Goal: Information Seeking & Learning: Learn about a topic

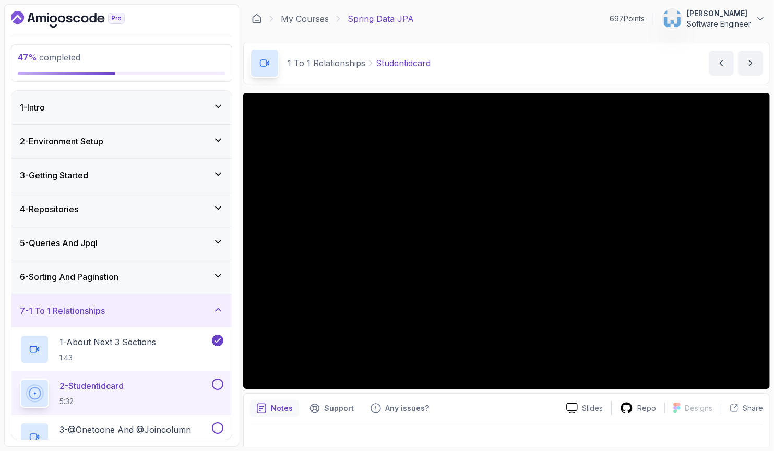
scroll to position [93, 0]
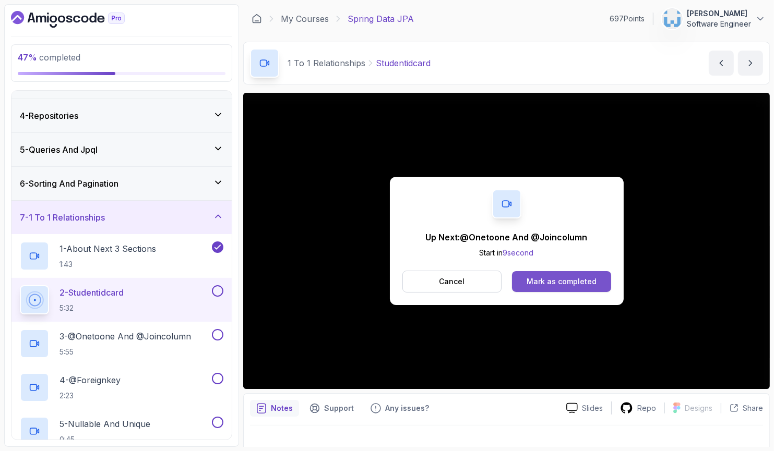
click at [557, 277] on div "Mark as completed" at bounding box center [561, 282] width 70 height 10
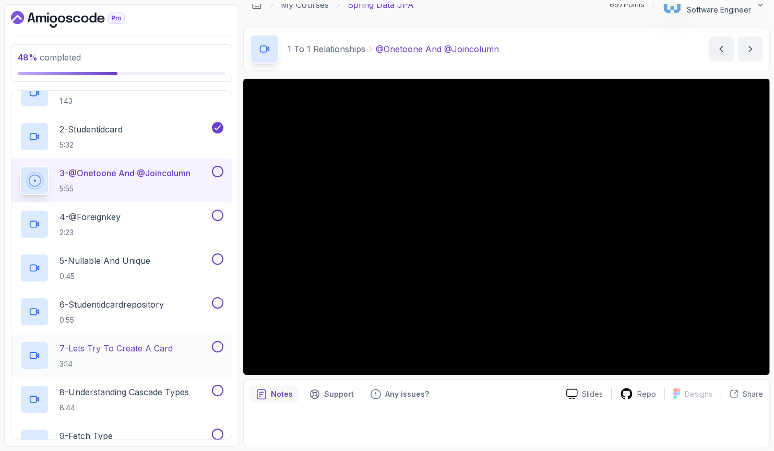
scroll to position [290, 0]
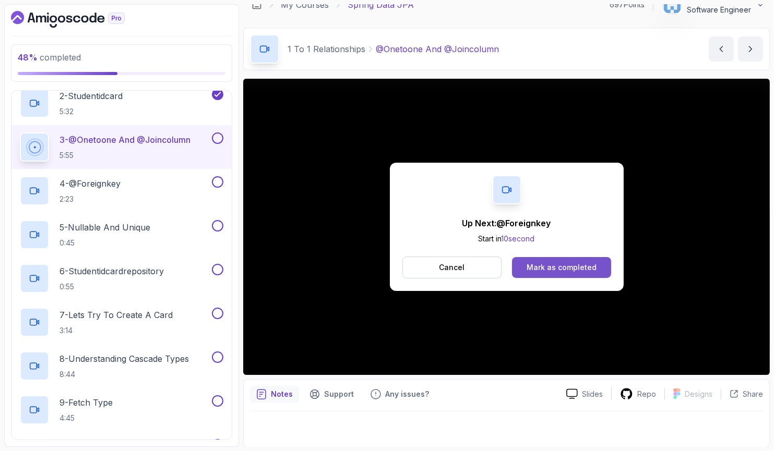
click at [566, 266] on div "Mark as completed" at bounding box center [561, 267] width 70 height 10
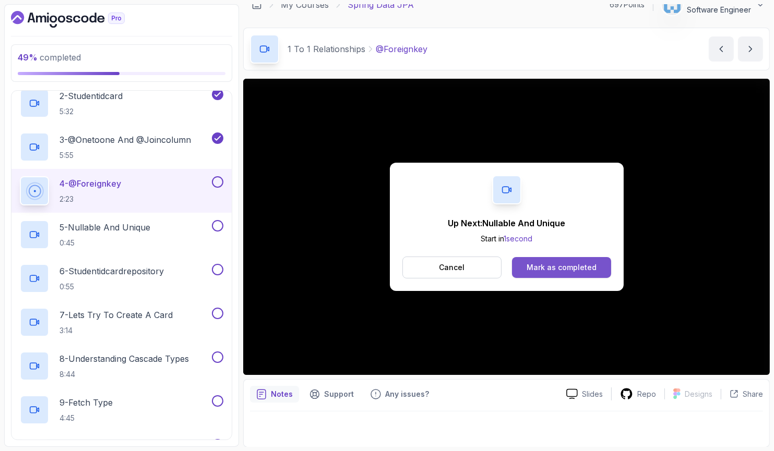
click at [550, 271] on div "Mark as completed" at bounding box center [561, 267] width 70 height 10
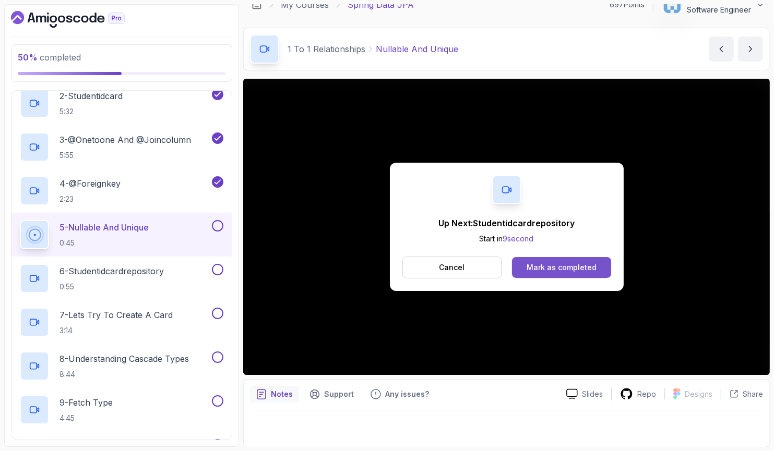
click at [544, 269] on div "Mark as completed" at bounding box center [561, 267] width 70 height 10
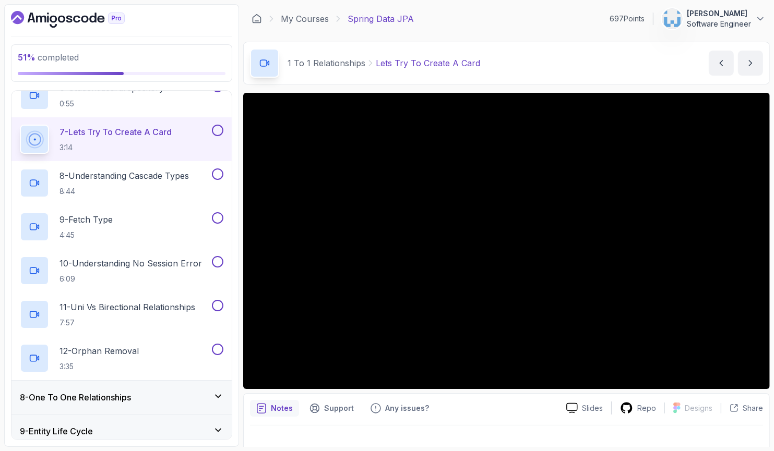
scroll to position [451, 0]
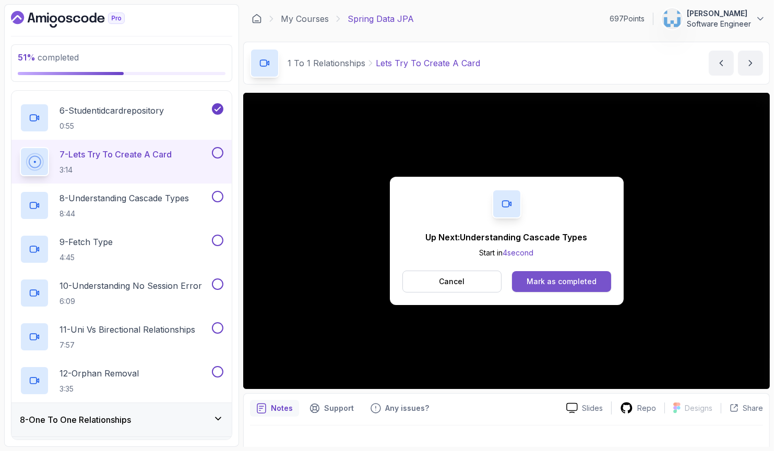
click at [577, 280] on div "Mark as completed" at bounding box center [561, 282] width 70 height 10
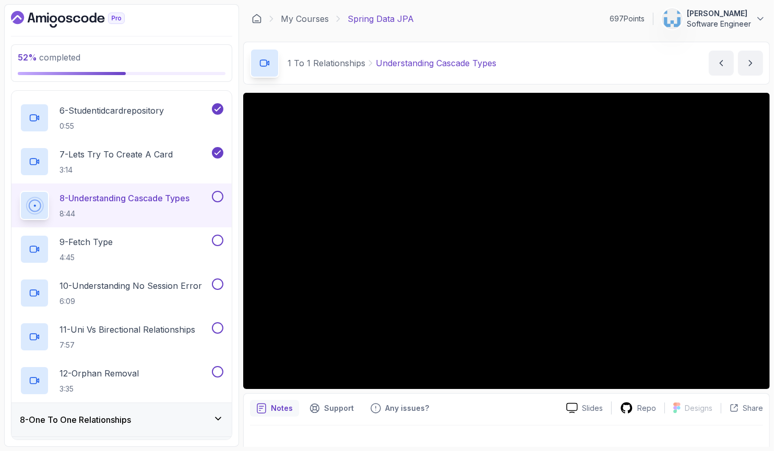
scroll to position [14, 0]
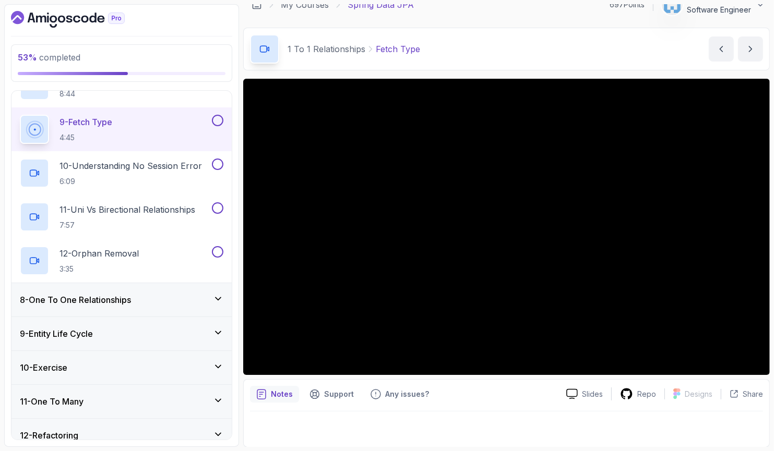
click at [177, 304] on div "8 - One To One Relationships" at bounding box center [122, 300] width 204 height 13
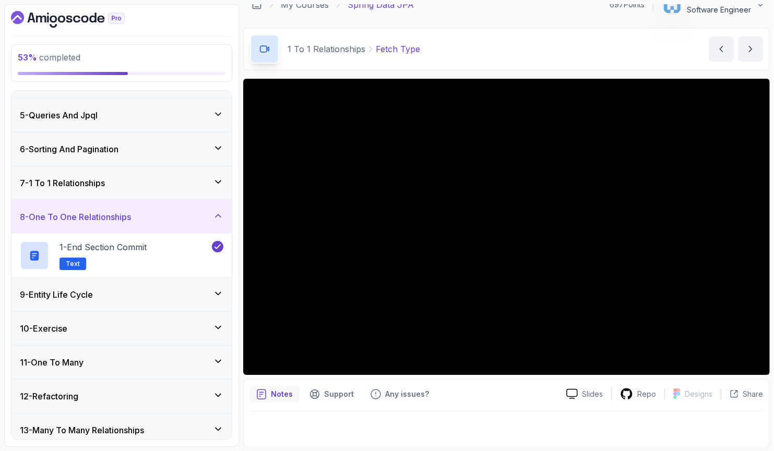
scroll to position [103, 0]
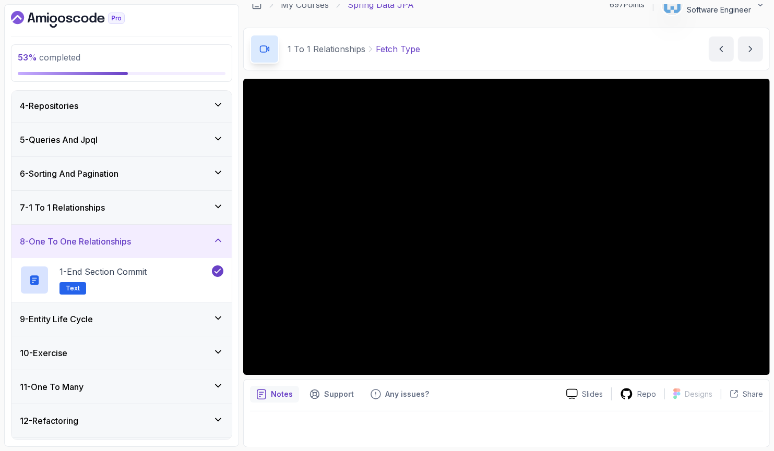
click at [165, 240] on div "8 - One To One Relationships" at bounding box center [122, 241] width 204 height 13
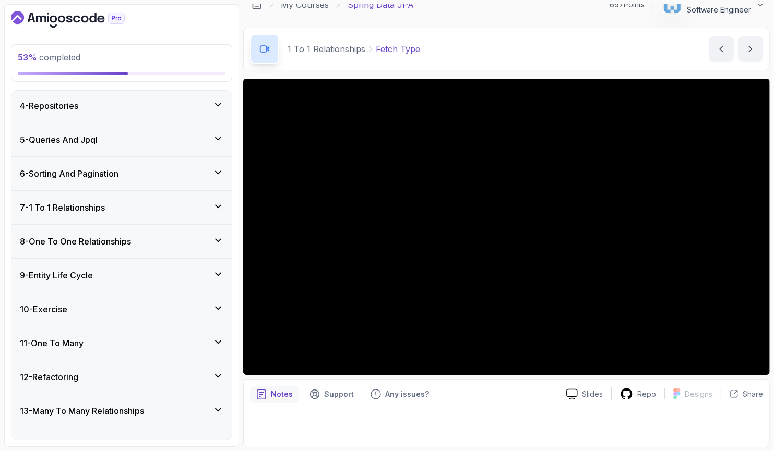
click at [158, 207] on div "7 - 1 To 1 Relationships" at bounding box center [122, 207] width 204 height 13
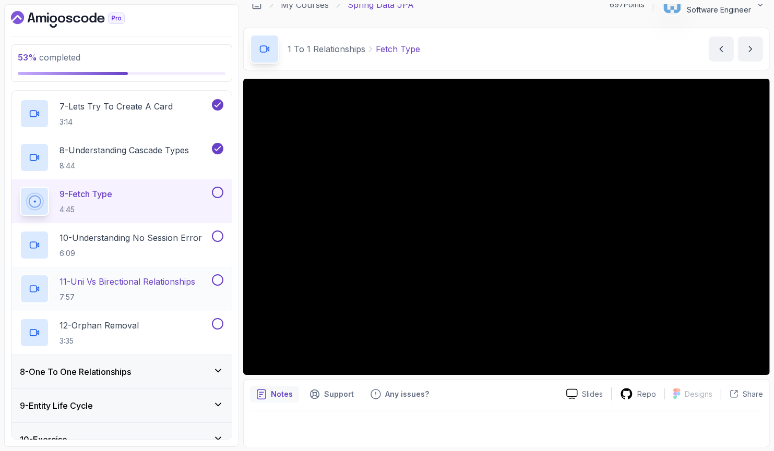
scroll to position [507, 0]
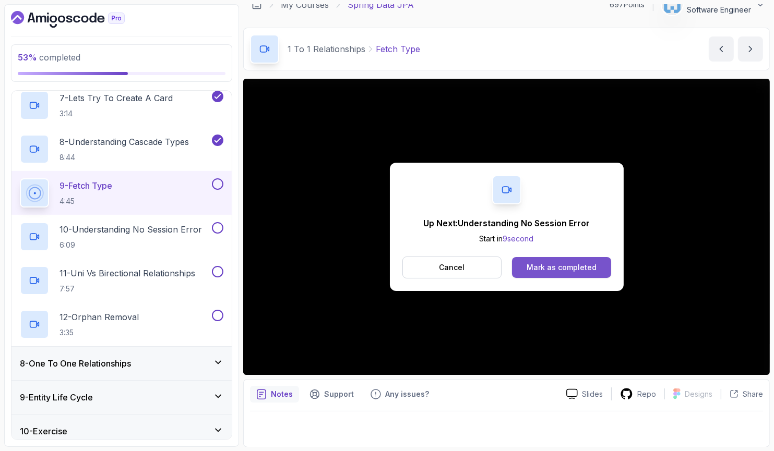
click at [576, 268] on div "Mark as completed" at bounding box center [561, 267] width 70 height 10
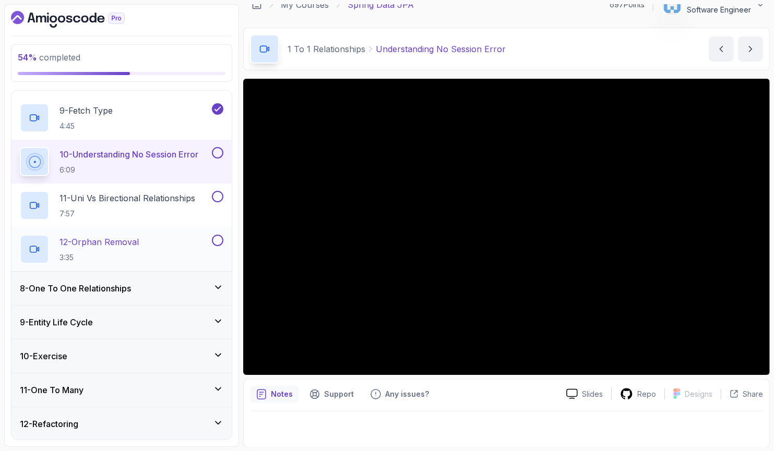
scroll to position [588, 0]
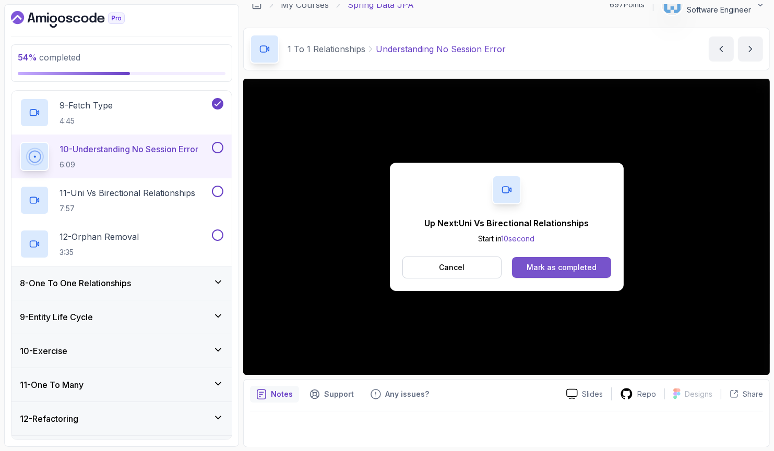
click at [591, 268] on div "Mark as completed" at bounding box center [561, 267] width 70 height 10
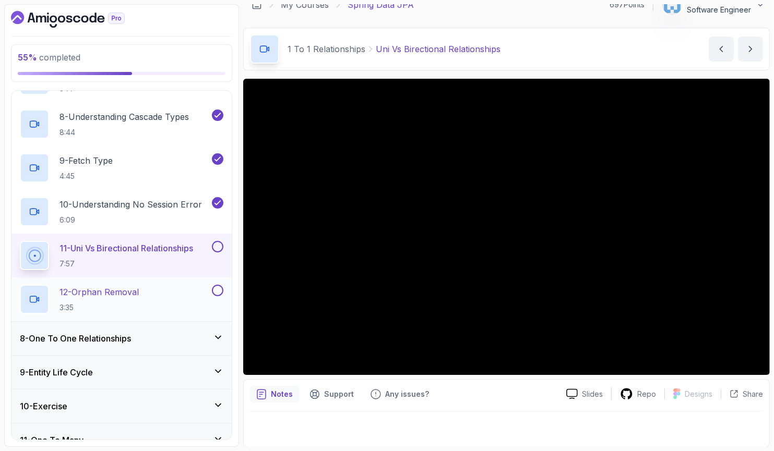
scroll to position [532, 0]
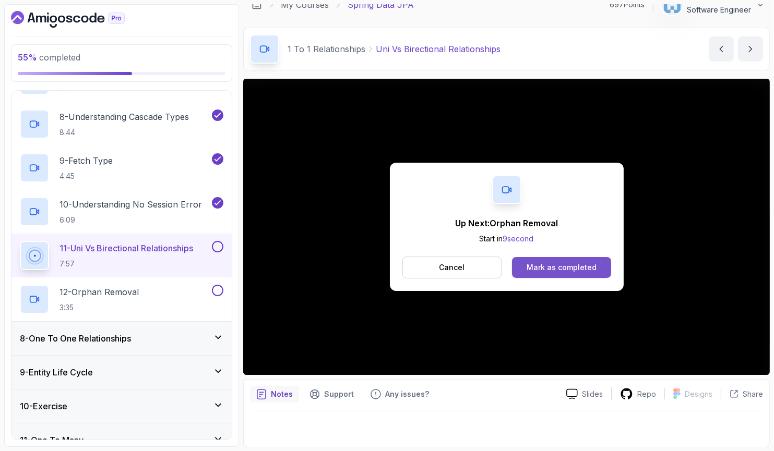
click at [526, 270] on button "Mark as completed" at bounding box center [561, 267] width 99 height 21
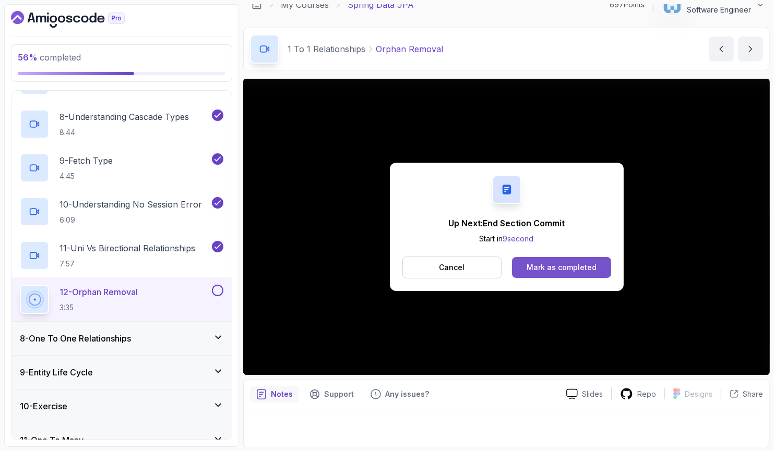
click at [572, 263] on div "Mark as completed" at bounding box center [561, 267] width 70 height 10
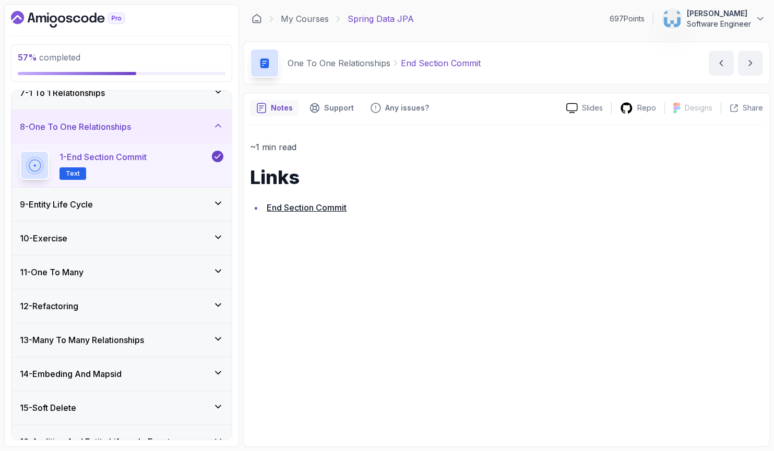
scroll to position [217, 0]
click at [121, 208] on div "9 - Entity Life Cycle" at bounding box center [122, 205] width 204 height 13
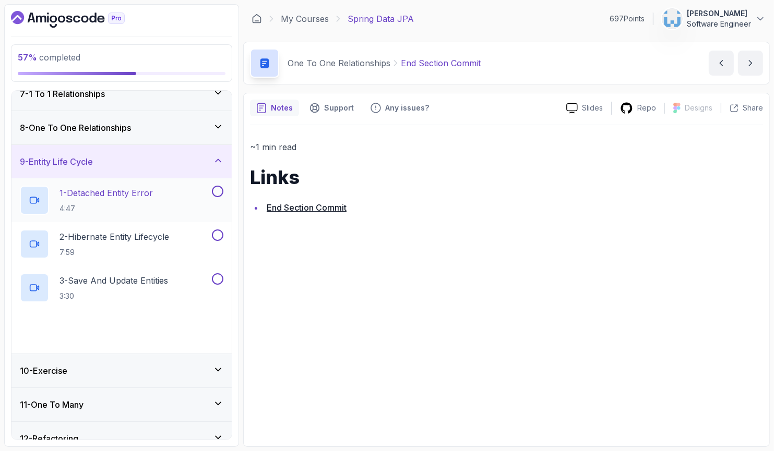
click at [122, 198] on h2 "1 - Detached Entity Error 4:47" at bounding box center [105, 200] width 93 height 27
